Goal: Information Seeking & Learning: Learn about a topic

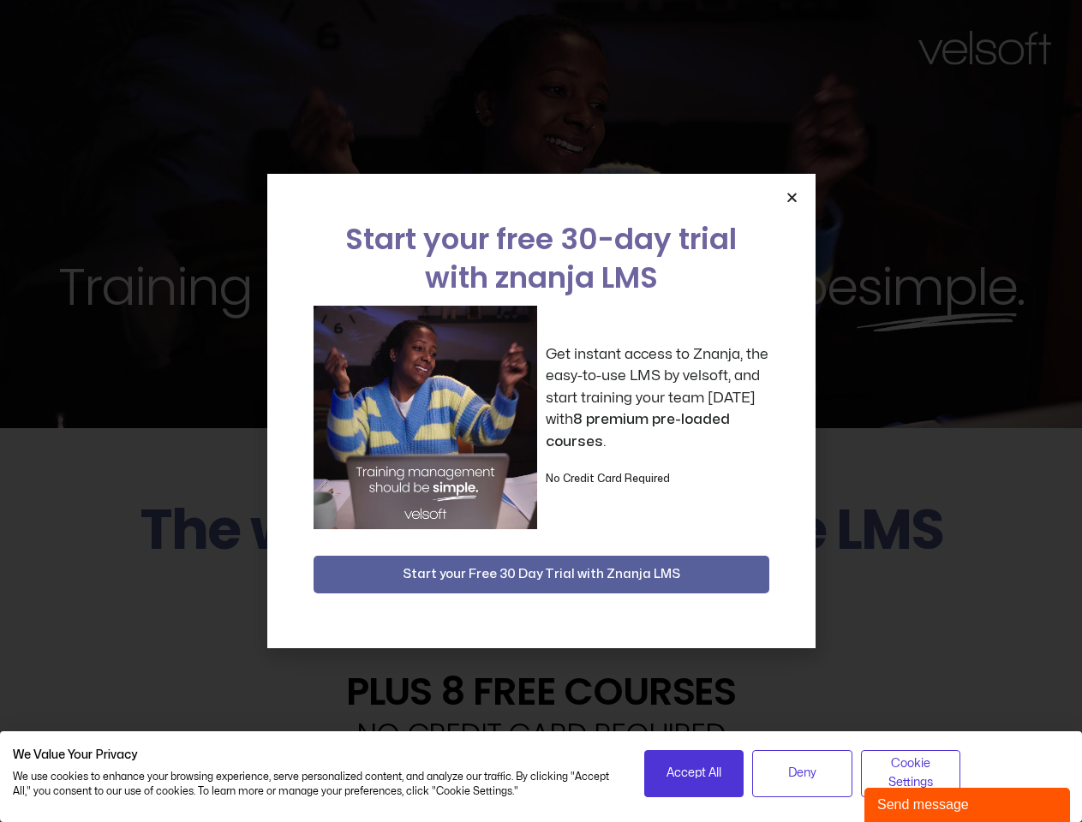
click at [541, 411] on div "Get instant access to Znanja, the easy-to-use LMS by velsoft, and start trainin…" at bounding box center [542, 418] width 456 height 224
click at [792, 197] on icon "Close" at bounding box center [792, 197] width 13 height 13
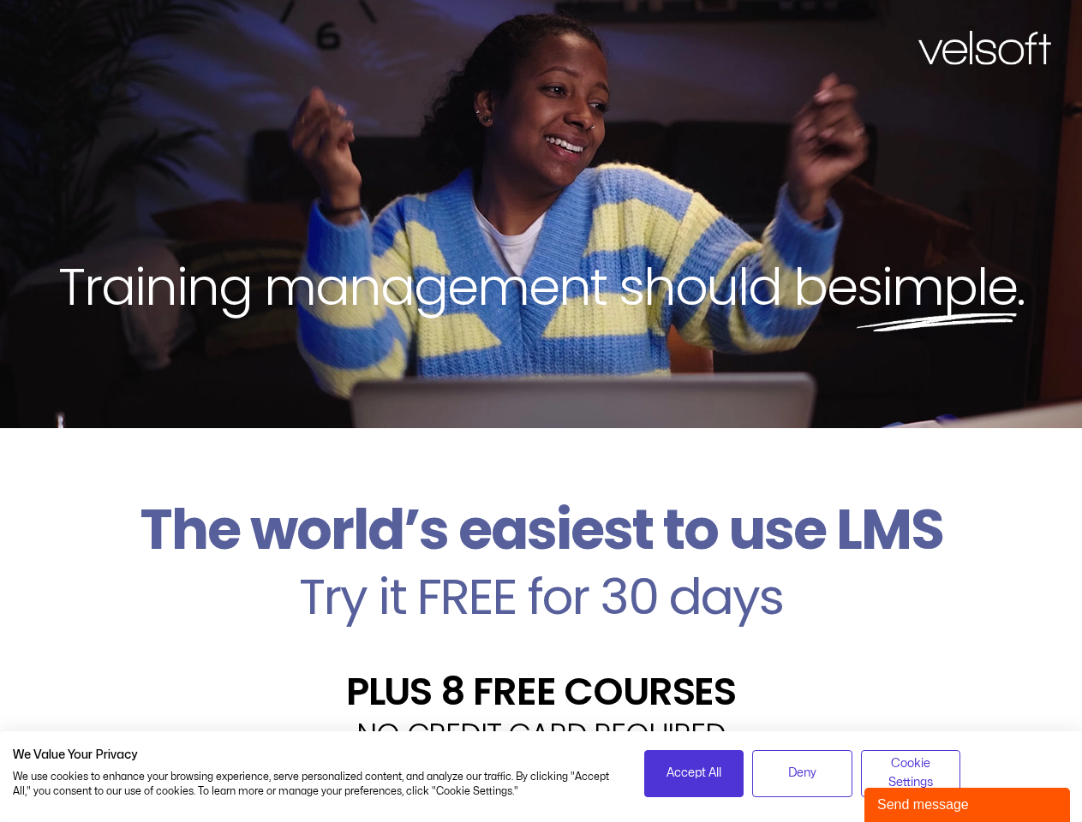
click at [541, 575] on h2 "Try it FREE for 30 days" at bounding box center [541, 597] width 1056 height 50
click at [694, 774] on span "Accept All" at bounding box center [694, 773] width 55 height 19
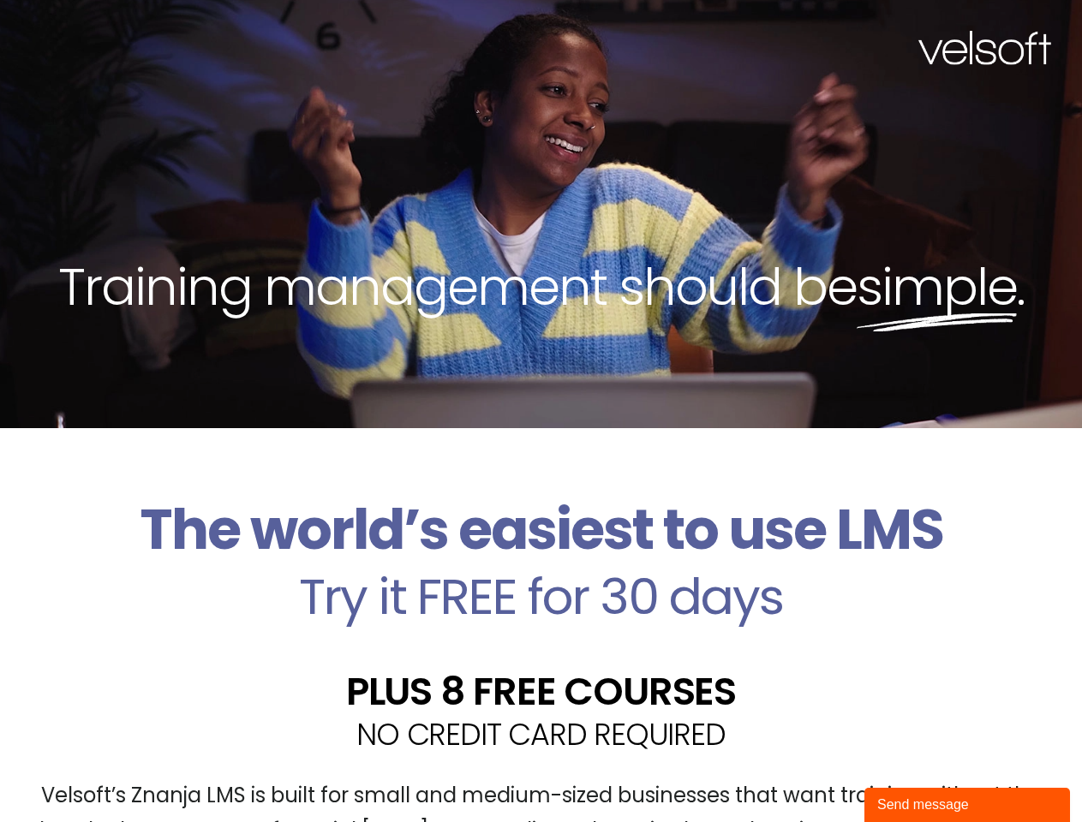
click at [802, 774] on div "Velsoft’s Znanja LMS is built for small and medium-sized businesses that want t…" at bounding box center [541, 820] width 1056 height 125
click at [911, 774] on div "Velsoft’s Znanja LMS is built for small and medium-sized businesses that want t…" at bounding box center [541, 820] width 1056 height 125
click at [967, 805] on div "Send message" at bounding box center [967, 805] width 180 height 21
